Goal: Task Accomplishment & Management: Manage account settings

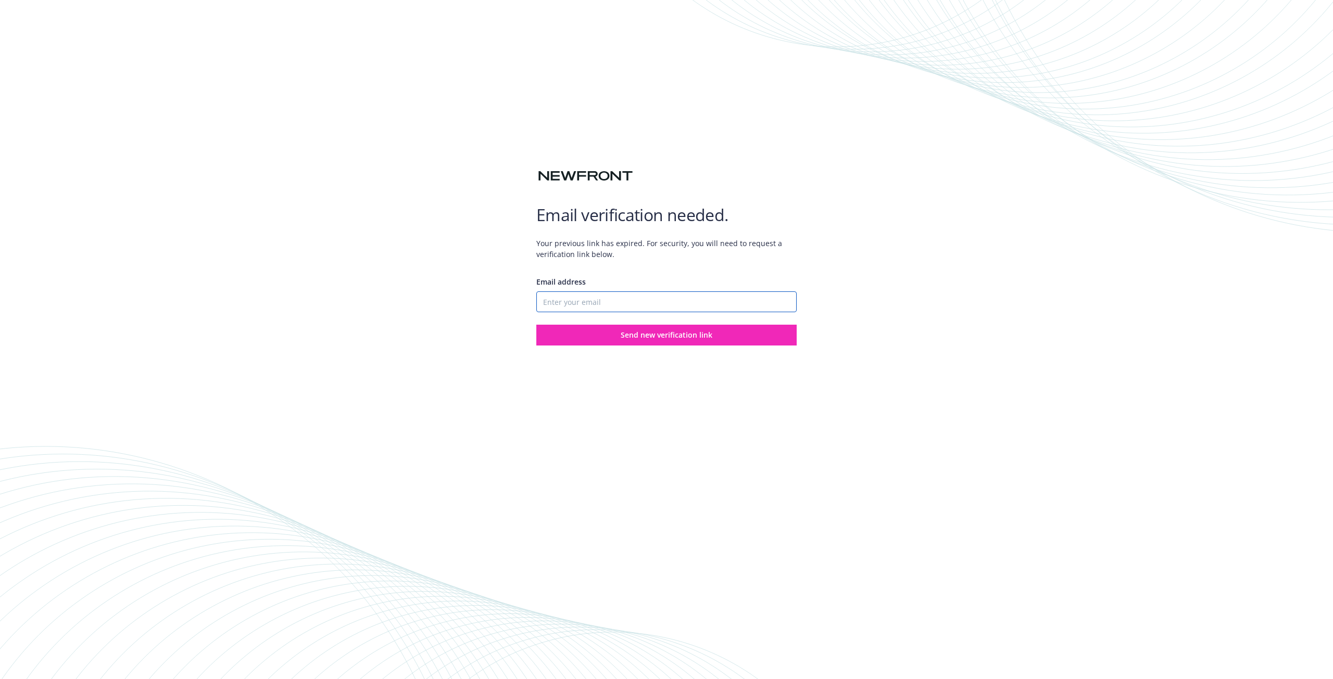
click at [586, 298] on input "Email address" at bounding box center [666, 302] width 260 height 21
type input "[EMAIL_ADDRESS][DOMAIN_NAME]"
click at [689, 335] on span "Send new verification link" at bounding box center [667, 335] width 92 height 10
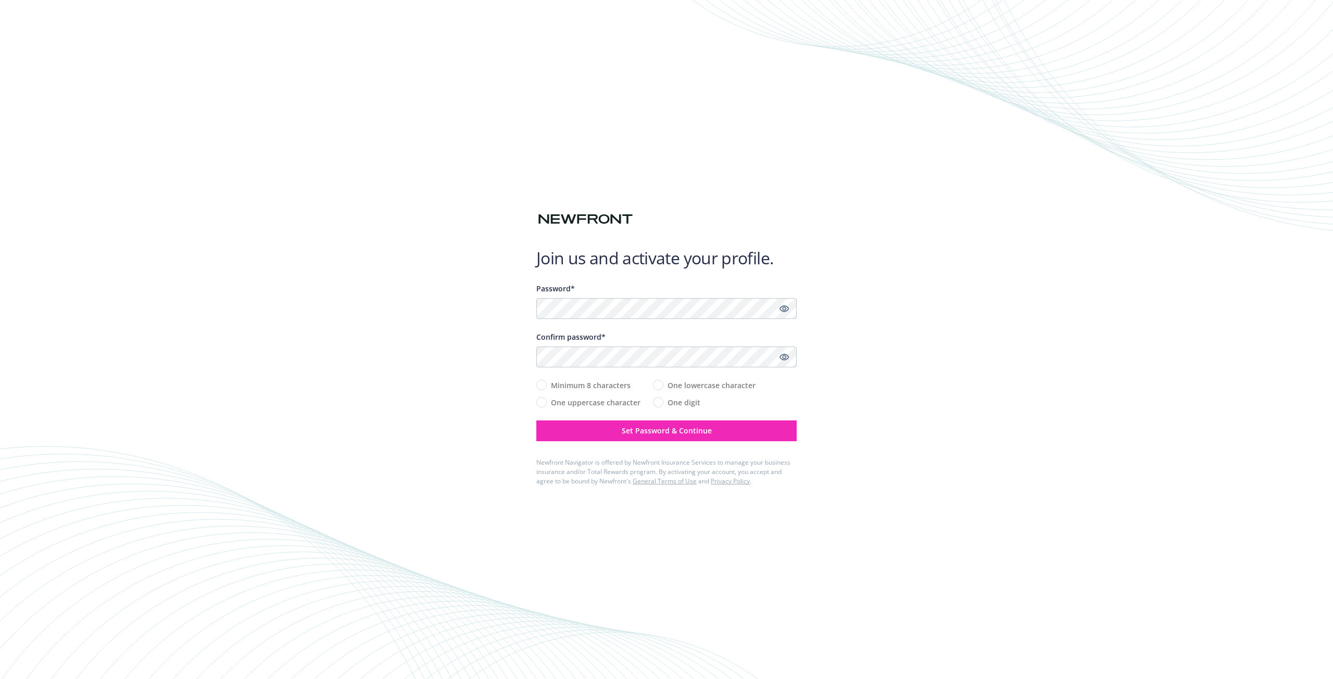
click at [698, 298] on div "Password*" at bounding box center [666, 301] width 260 height 36
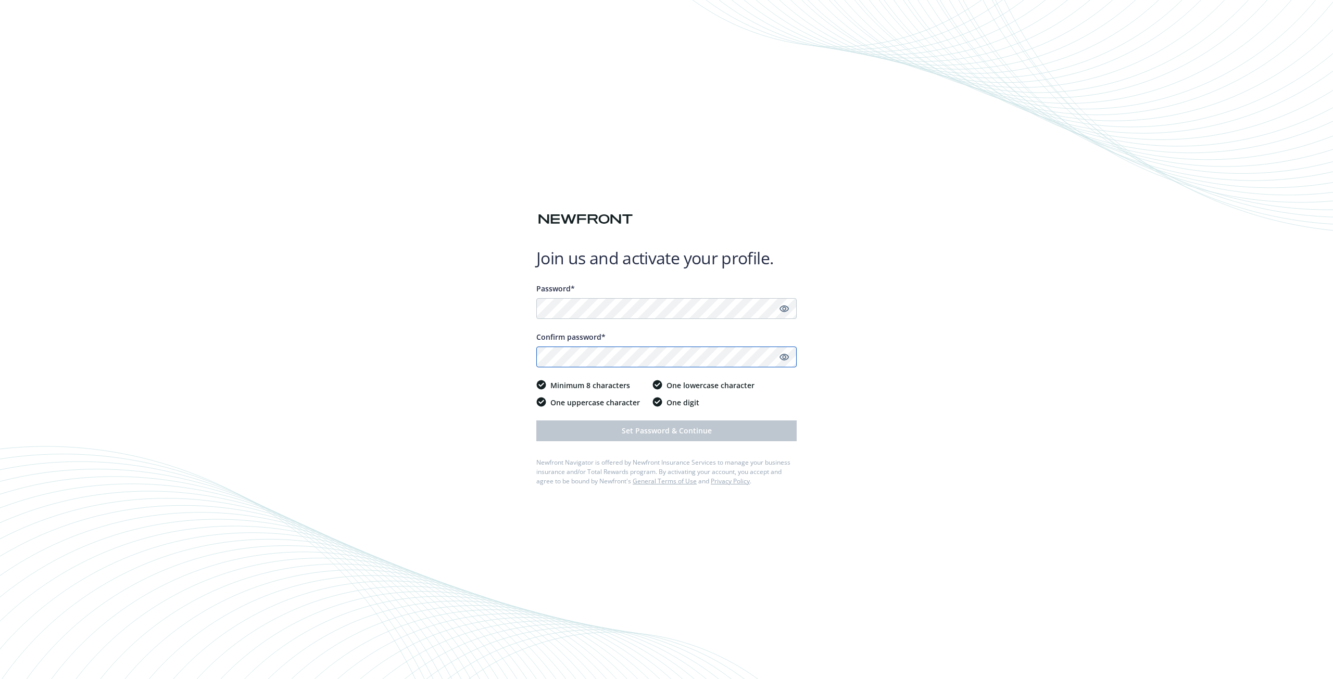
click at [536, 421] on button "Set Password & Continue" at bounding box center [666, 431] width 260 height 21
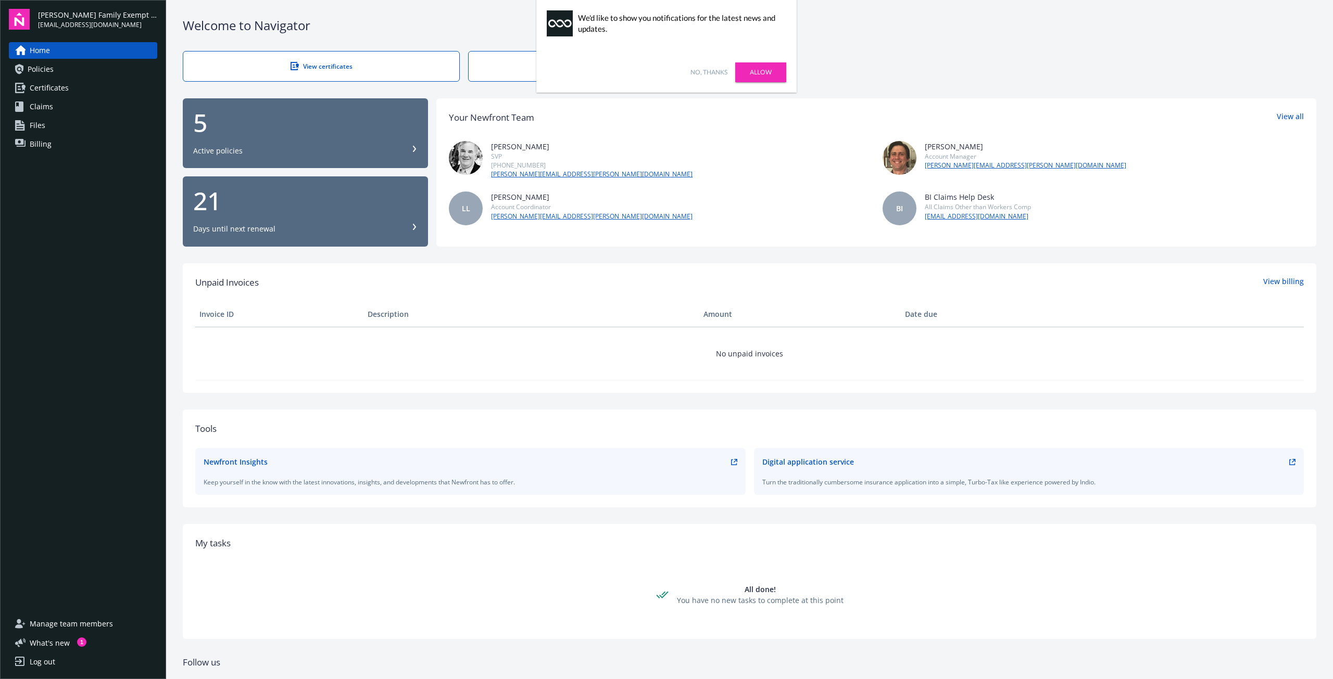
click at [919, 64] on div "View certificates Report claims" at bounding box center [749, 66] width 1133 height 31
